Goal: Find specific page/section: Find specific page/section

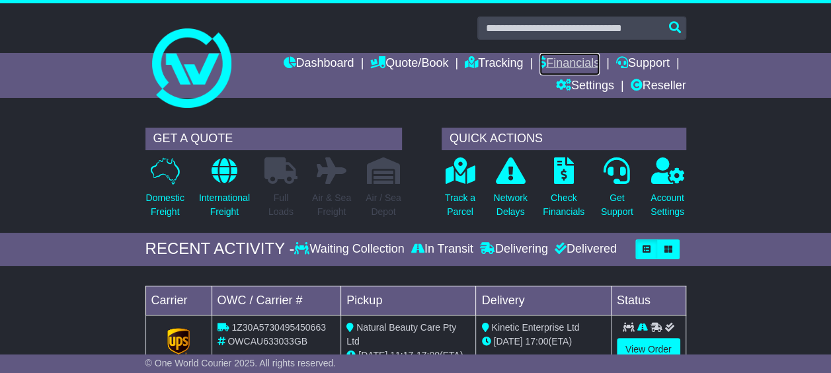
click at [572, 61] on link "Financials" at bounding box center [569, 64] width 60 height 22
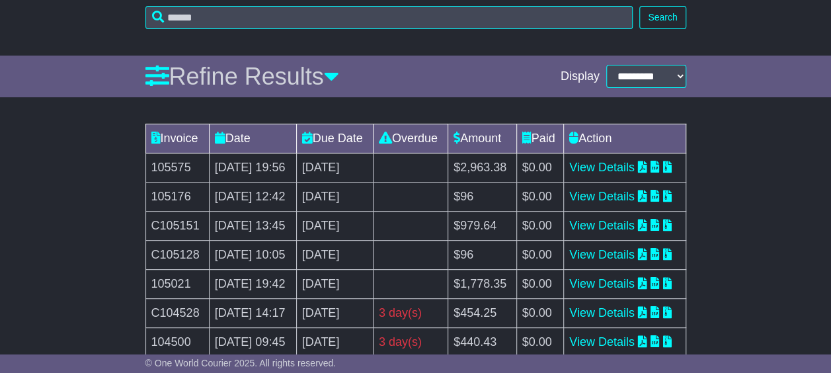
scroll to position [198, 0]
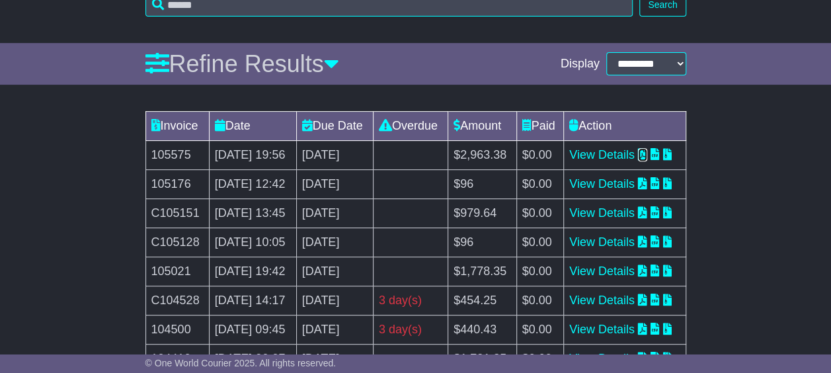
click at [647, 160] on icon at bounding box center [642, 154] width 9 height 12
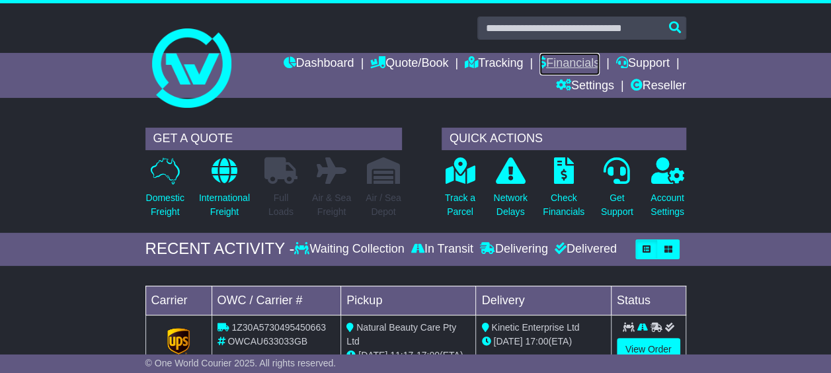
click at [562, 64] on link "Financials" at bounding box center [569, 64] width 60 height 22
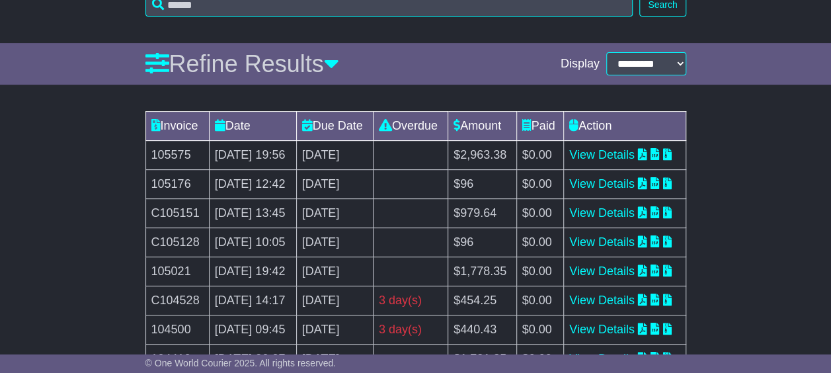
scroll to position [264, 0]
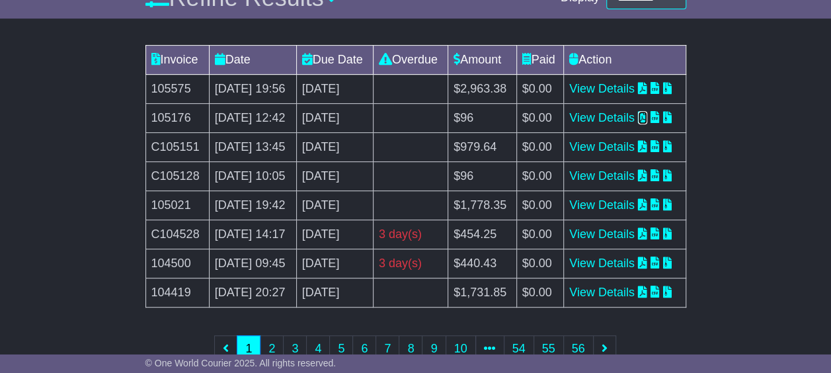
click at [647, 123] on icon at bounding box center [642, 117] width 9 height 12
